Goal: Task Accomplishment & Management: Use online tool/utility

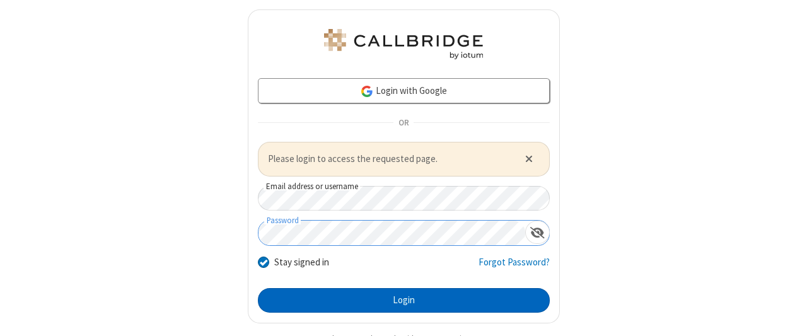
click at [398, 299] on button "Login" at bounding box center [404, 300] width 292 height 25
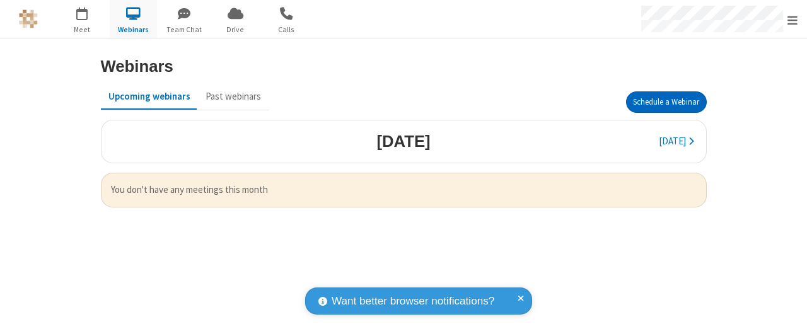
click at [666, 101] on button "Schedule a Webinar" at bounding box center [666, 101] width 81 height 21
